Goal: Check status: Check status

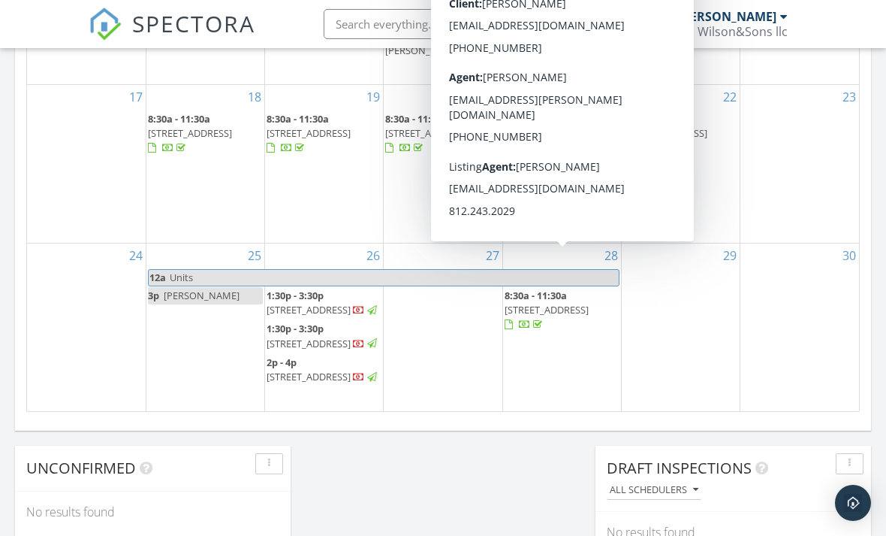
scroll to position [1368, 887]
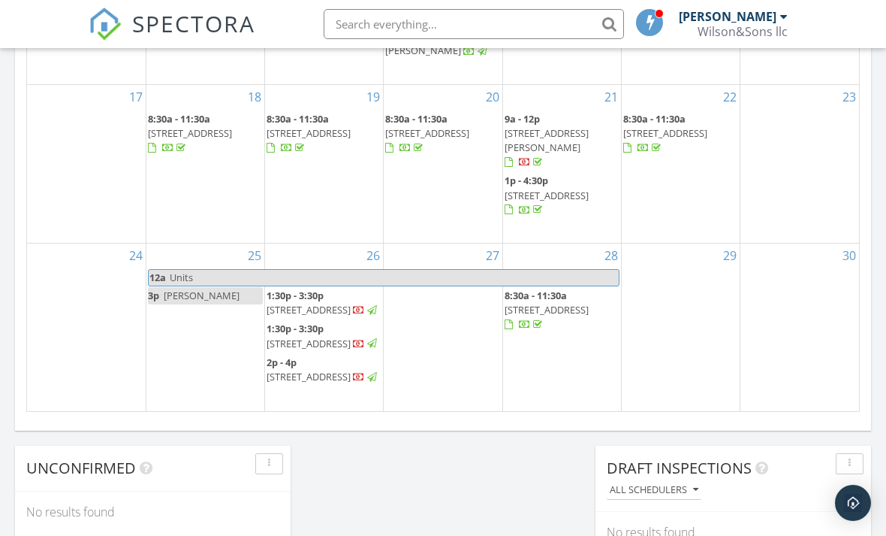
click at [793, 355] on div "30" at bounding box center [800, 326] width 119 height 167
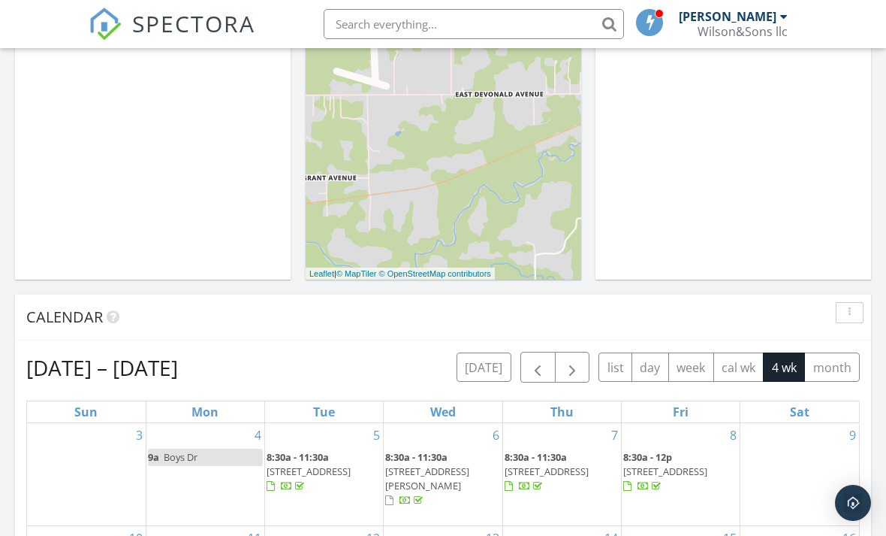
scroll to position [376, 0]
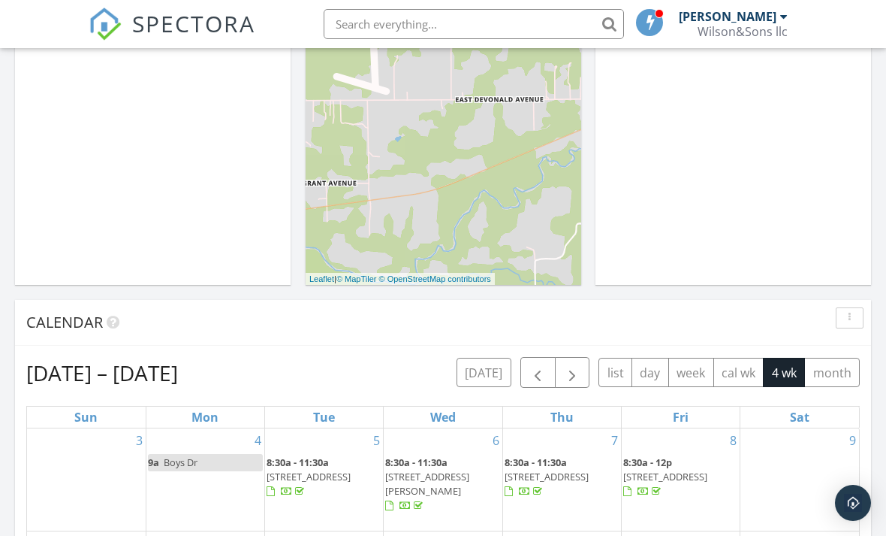
click at [578, 370] on span "button" at bounding box center [572, 373] width 18 height 18
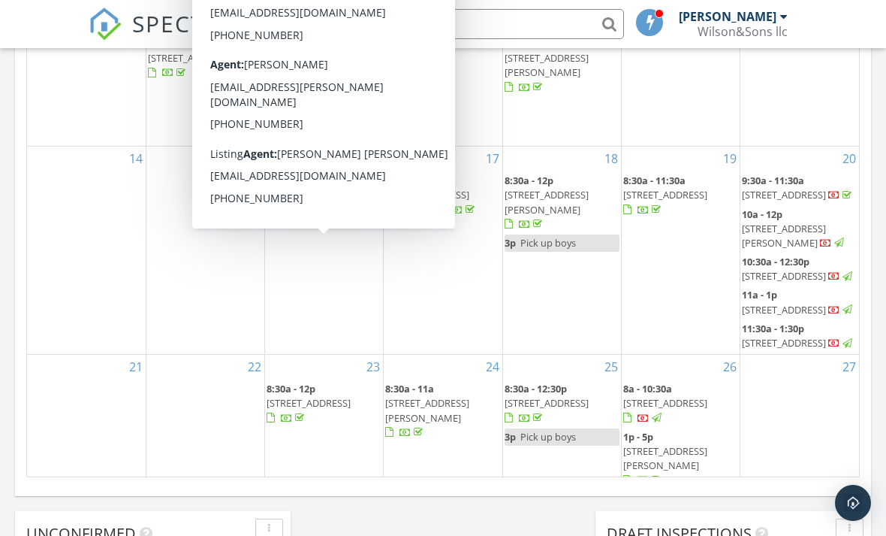
scroll to position [8, 8]
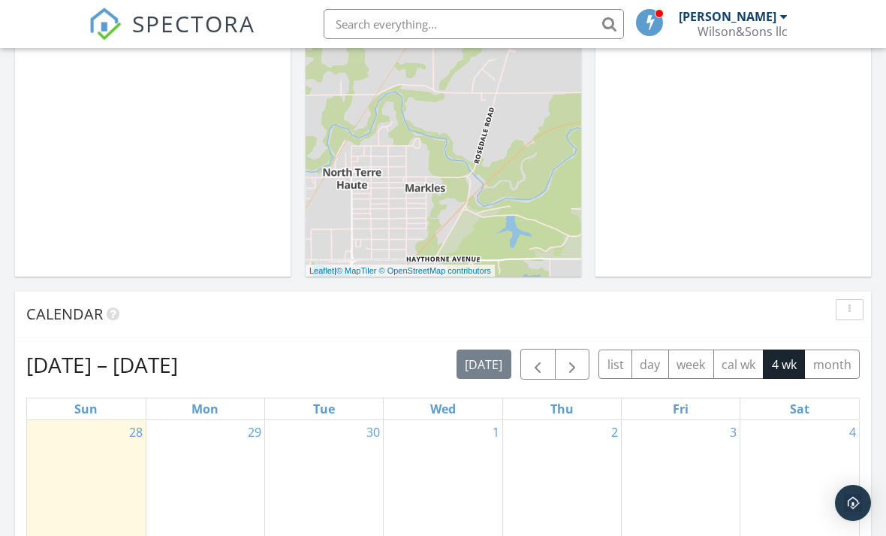
scroll to position [371, 0]
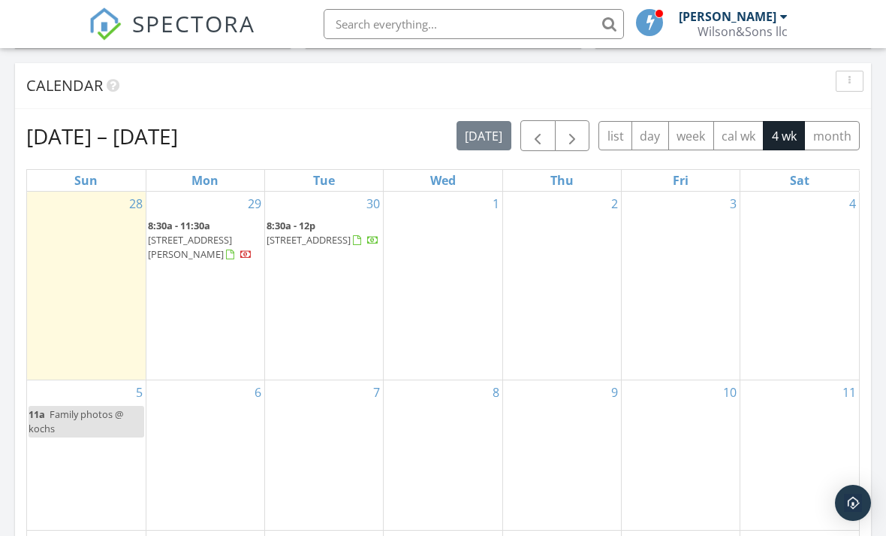
scroll to position [607, 0]
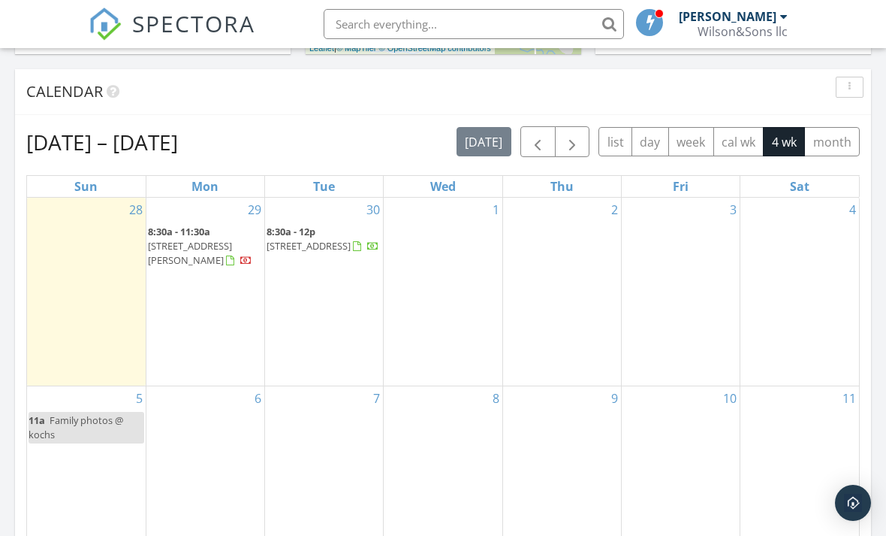
click at [843, 141] on button "month" at bounding box center [832, 141] width 56 height 29
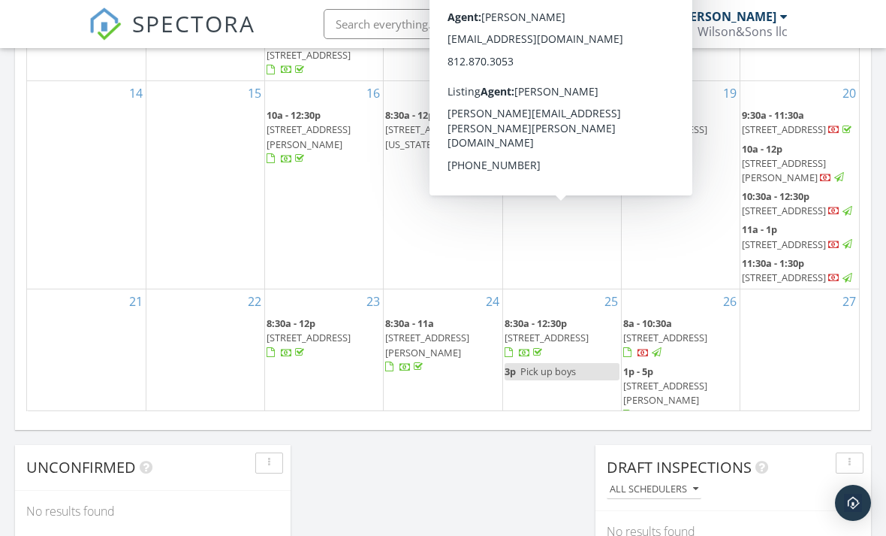
scroll to position [2030, 887]
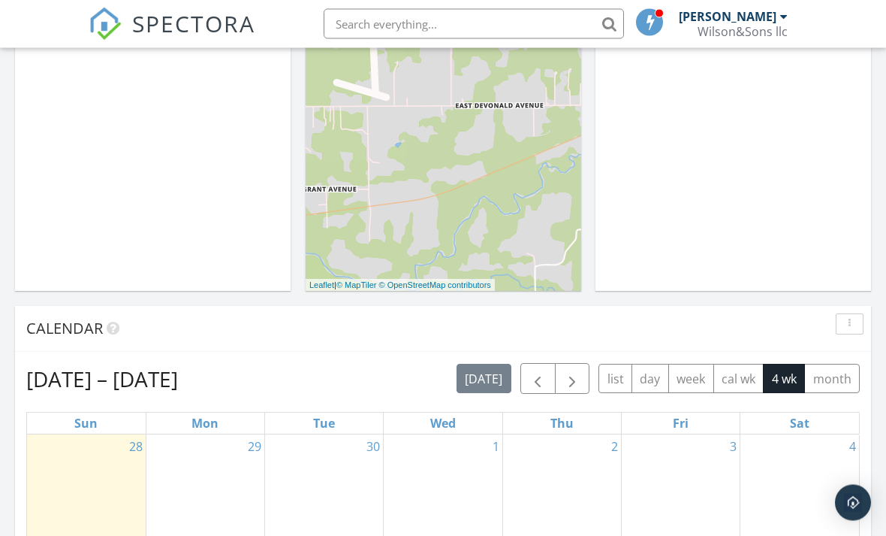
scroll to position [321, 0]
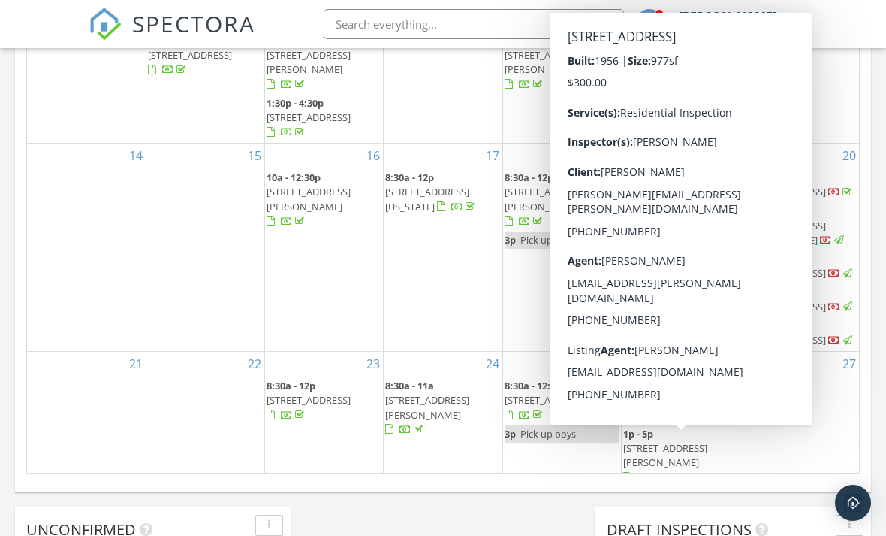
scroll to position [921, 0]
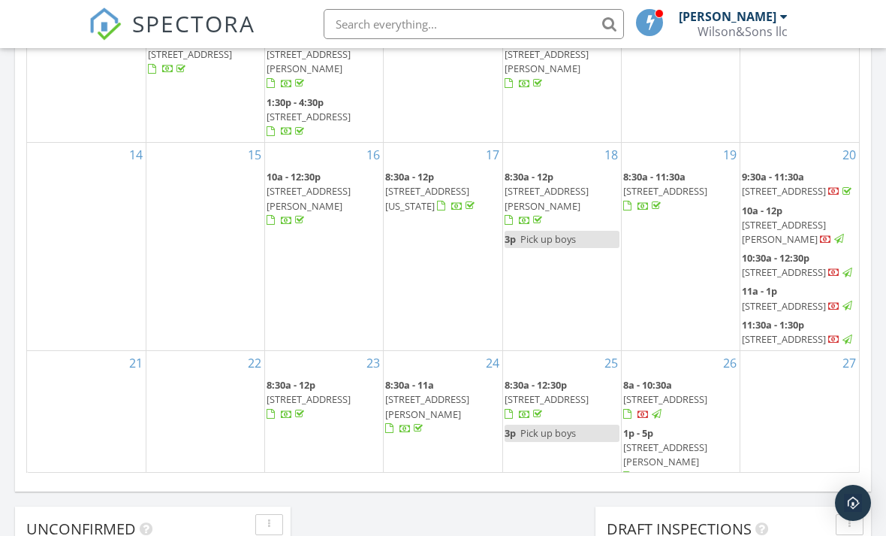
click at [443, 350] on div "17 8:30a - 12p [STREET_ADDRESS][US_STATE]" at bounding box center [443, 246] width 118 height 207
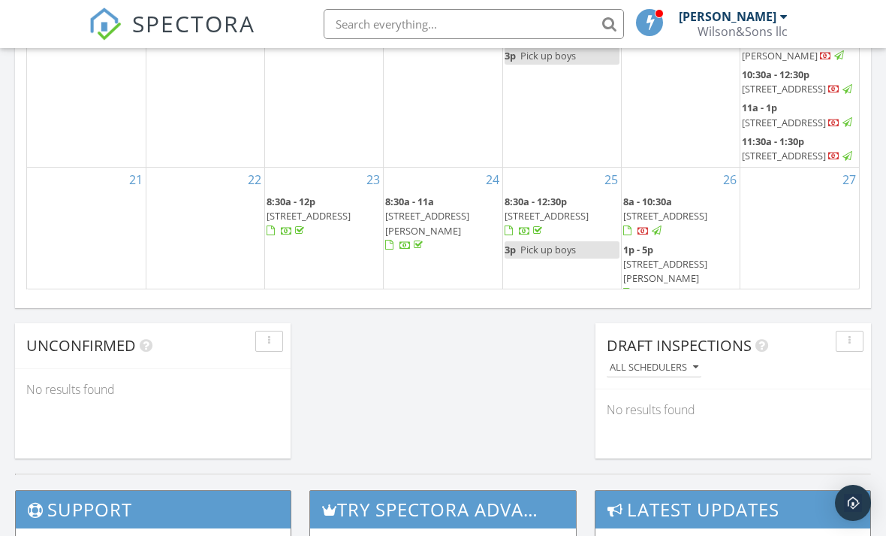
scroll to position [0, 0]
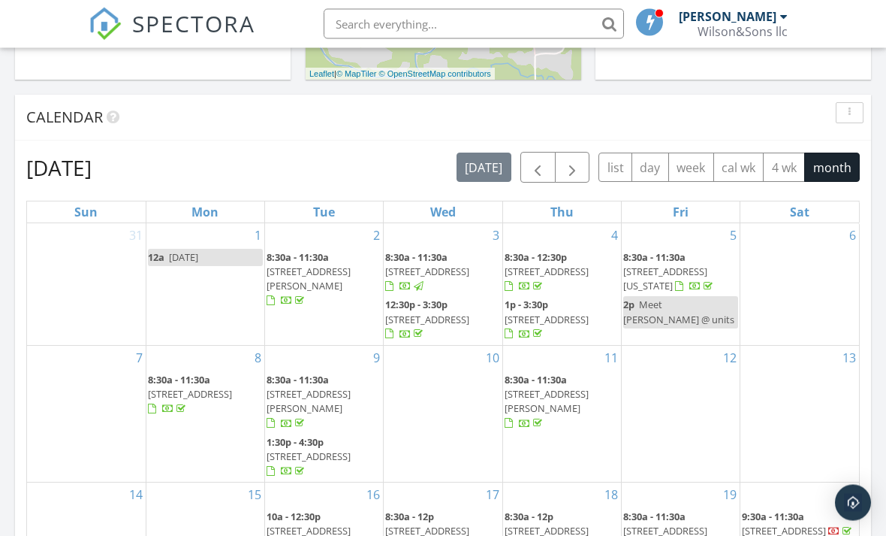
click at [778, 167] on button "4 wk" at bounding box center [784, 167] width 42 height 29
